Goal: Task Accomplishment & Management: Complete application form

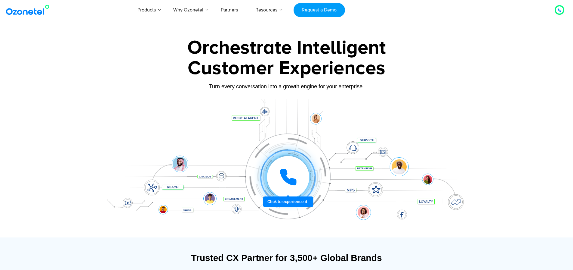
click at [431, 53] on div "Orchestrate Intelligent" at bounding box center [287, 47] width 376 height 19
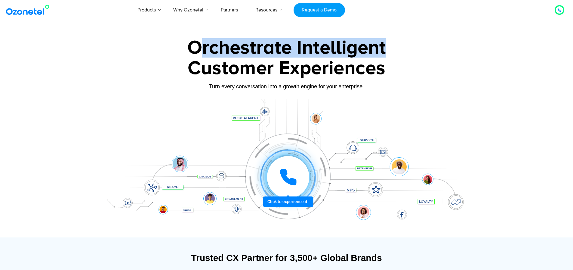
click at [431, 53] on div "Orchestrate Intelligent" at bounding box center [287, 47] width 376 height 19
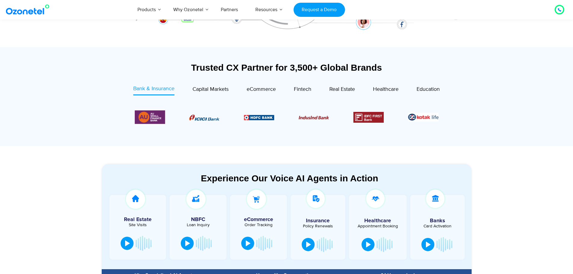
scroll to position [194, 0]
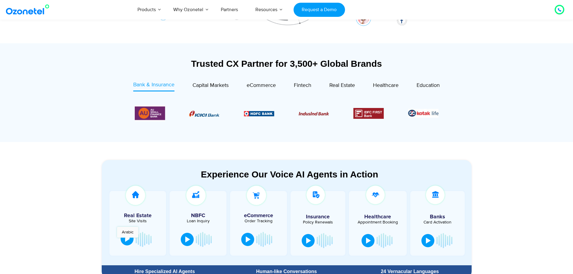
click at [128, 241] on div at bounding box center [127, 239] width 5 height 6
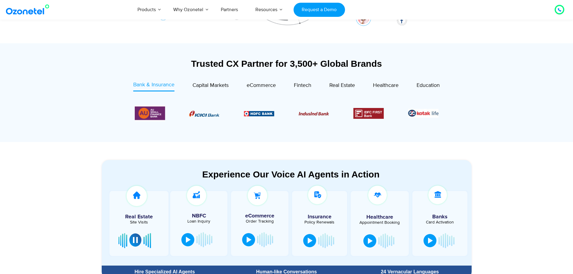
click at [133, 243] on div at bounding box center [135, 240] width 5 height 6
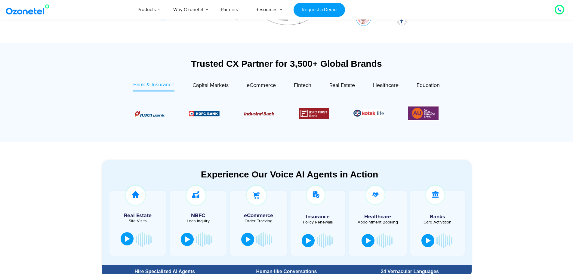
click at [133, 243] on div at bounding box center [138, 239] width 39 height 18
click at [128, 241] on div at bounding box center [127, 239] width 5 height 6
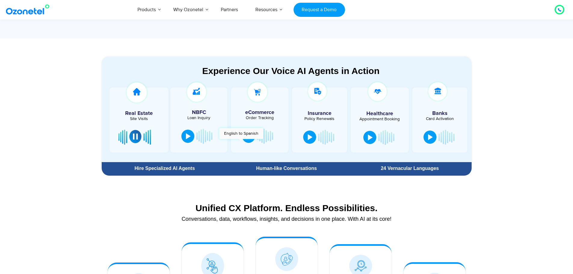
scroll to position [285, 0]
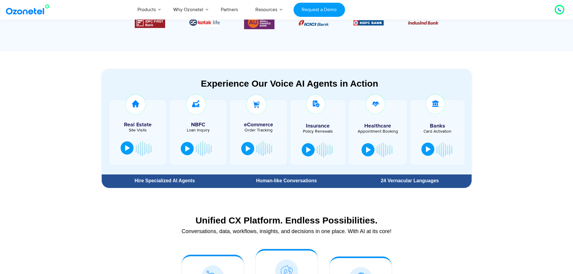
click at [425, 154] on button at bounding box center [428, 149] width 13 height 13
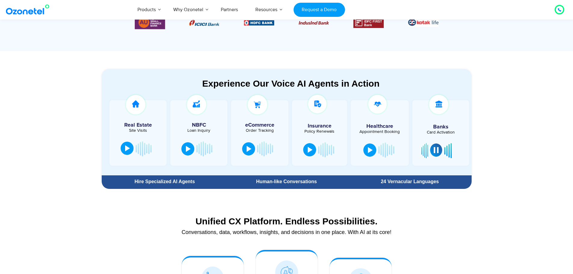
click at [438, 153] on div at bounding box center [436, 150] width 5 height 6
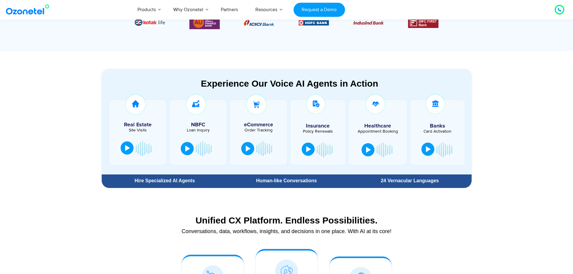
click at [304, 147] on button at bounding box center [308, 149] width 13 height 13
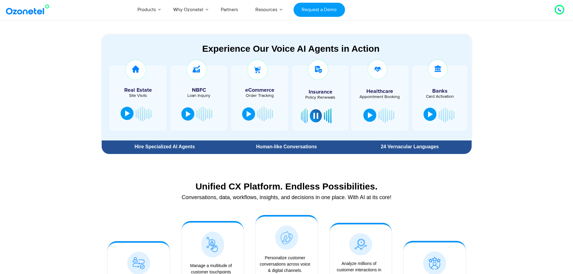
scroll to position [405, 0]
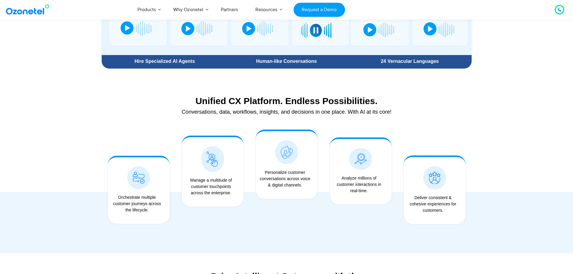
click at [537, 47] on section "Experience Our Voice AI Agents in Action Real Estate Site Visits NBFC Loan Inqu…" at bounding box center [286, 1] width 573 height 141
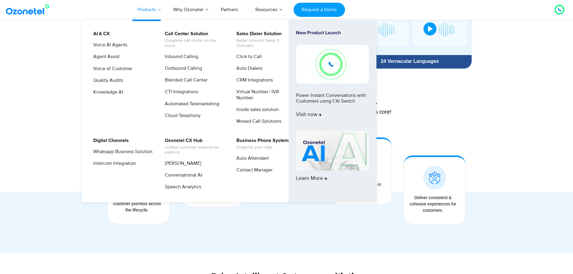
click at [148, 10] on link "Products" at bounding box center [147, 10] width 36 height 20
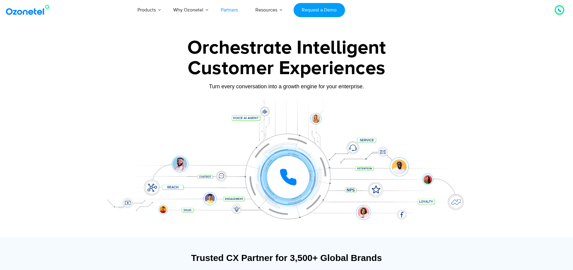
click at [235, 11] on link "Partners" at bounding box center [229, 10] width 35 height 20
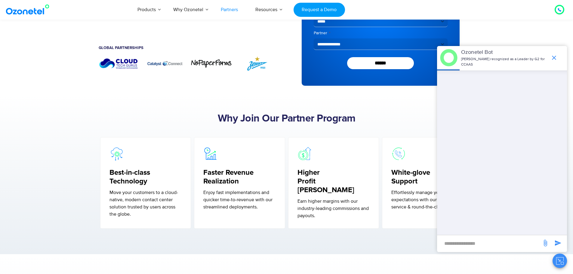
scroll to position [57, 0]
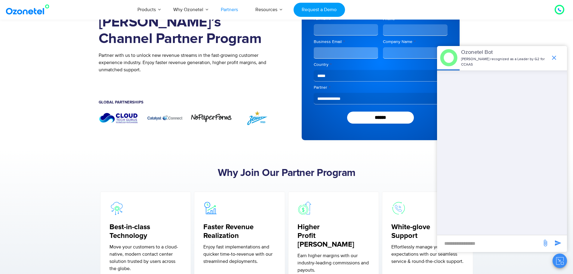
click at [270, 116] on img "2 / 7" at bounding box center [257, 117] width 40 height 15
click at [241, 118] on img "2 / 7" at bounding box center [257, 117] width 40 height 15
click at [255, 118] on img "2 / 7" at bounding box center [257, 117] width 40 height 15
click at [216, 119] on img "1 / 7" at bounding box center [211, 117] width 40 height 9
click at [156, 120] on img "7 / 7" at bounding box center [165, 117] width 40 height 15
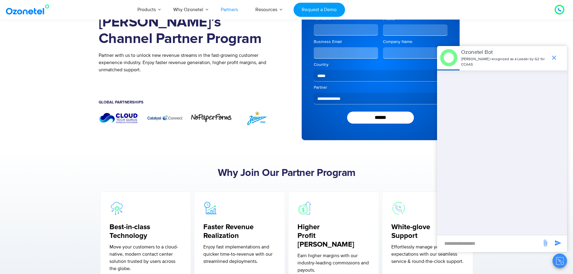
click at [134, 119] on img "6 / 7" at bounding box center [119, 117] width 40 height 15
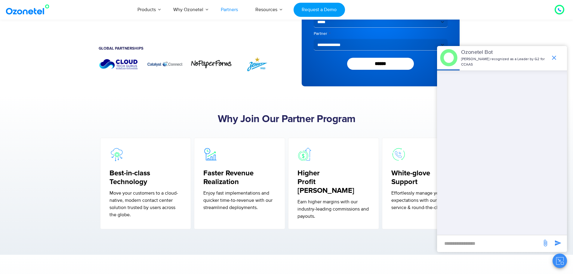
scroll to position [117, 0]
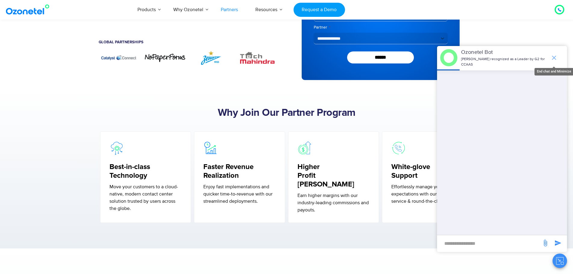
click at [553, 59] on icon "end chat or minimize" at bounding box center [554, 58] width 4 height 4
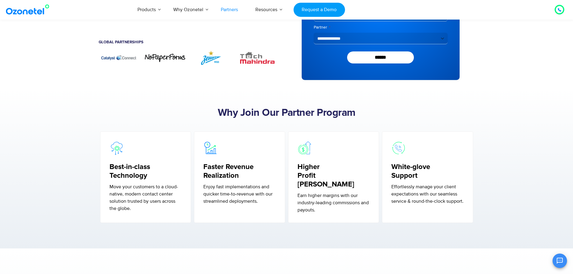
click at [262, 62] on img "3 / 7" at bounding box center [257, 57] width 40 height 15
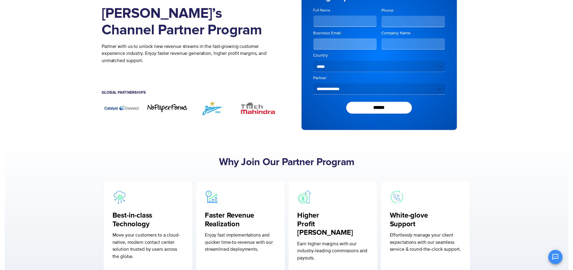
scroll to position [0, 0]
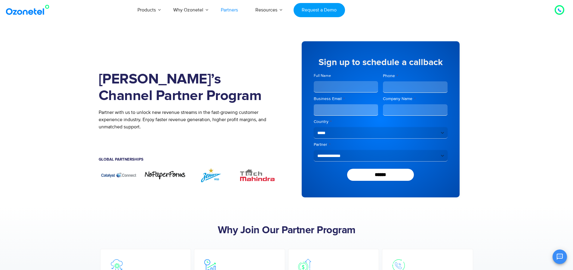
click at [320, 82] on input "Full Name" at bounding box center [346, 86] width 65 height 11
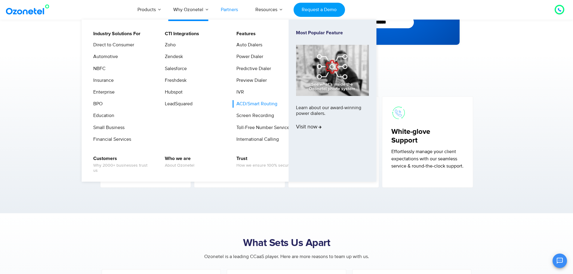
scroll to position [150, 0]
